Goal: Information Seeking & Learning: Learn about a topic

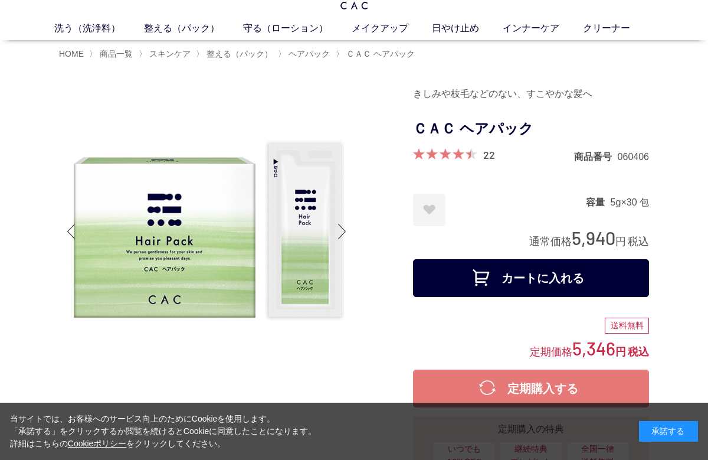
click at [346, 228] on div at bounding box center [342, 231] width 24 height 47
click at [345, 231] on div at bounding box center [342, 231] width 24 height 47
click at [349, 236] on div at bounding box center [342, 231] width 24 height 47
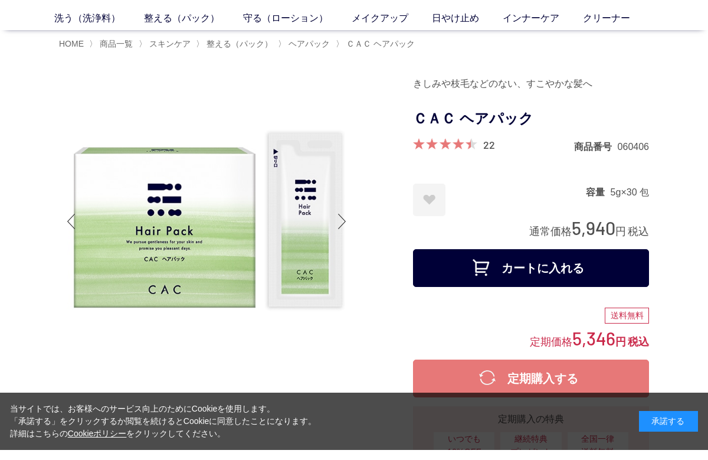
scroll to position [45, 0]
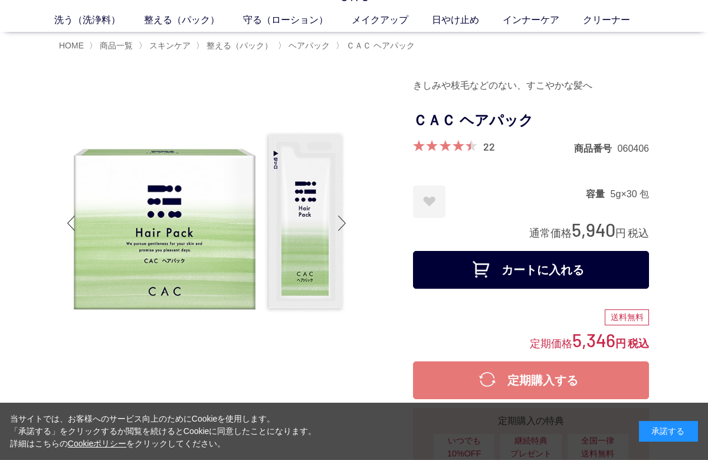
click at [343, 233] on div at bounding box center [342, 222] width 24 height 47
click at [347, 225] on div at bounding box center [342, 222] width 24 height 47
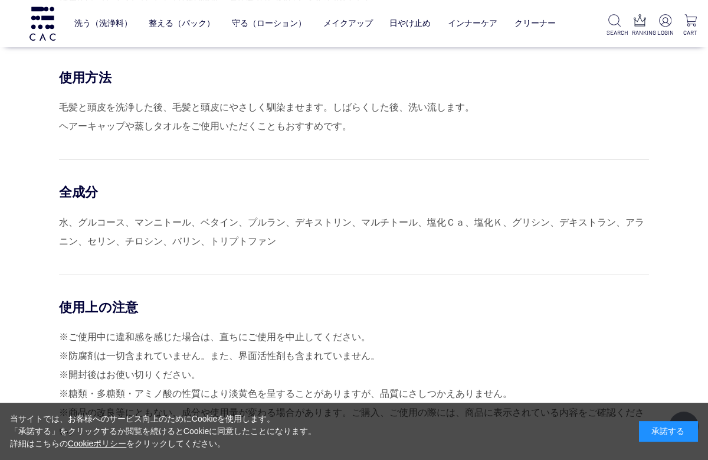
scroll to position [625, 0]
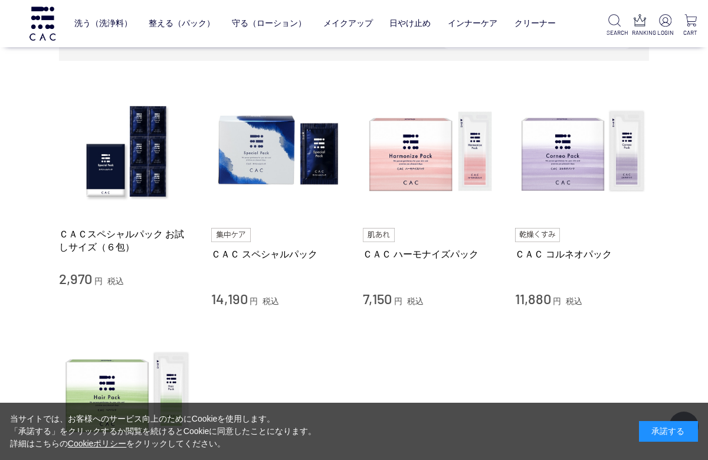
scroll to position [225, 0]
click at [422, 161] on img at bounding box center [430, 151] width 135 height 135
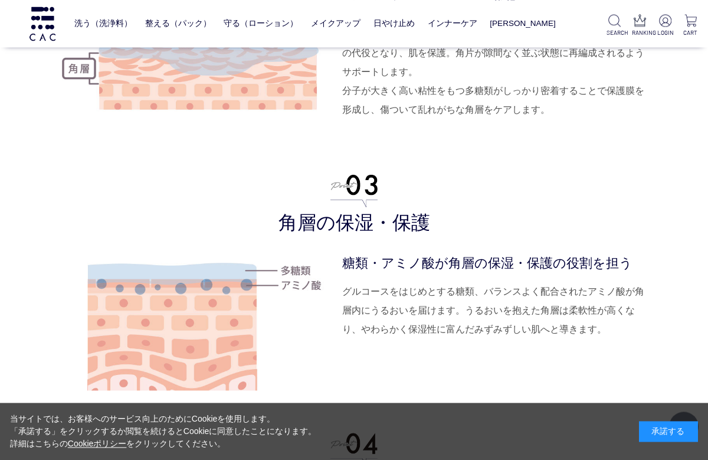
scroll to position [2867, 0]
